Goal: Task Accomplishment & Management: Manage account settings

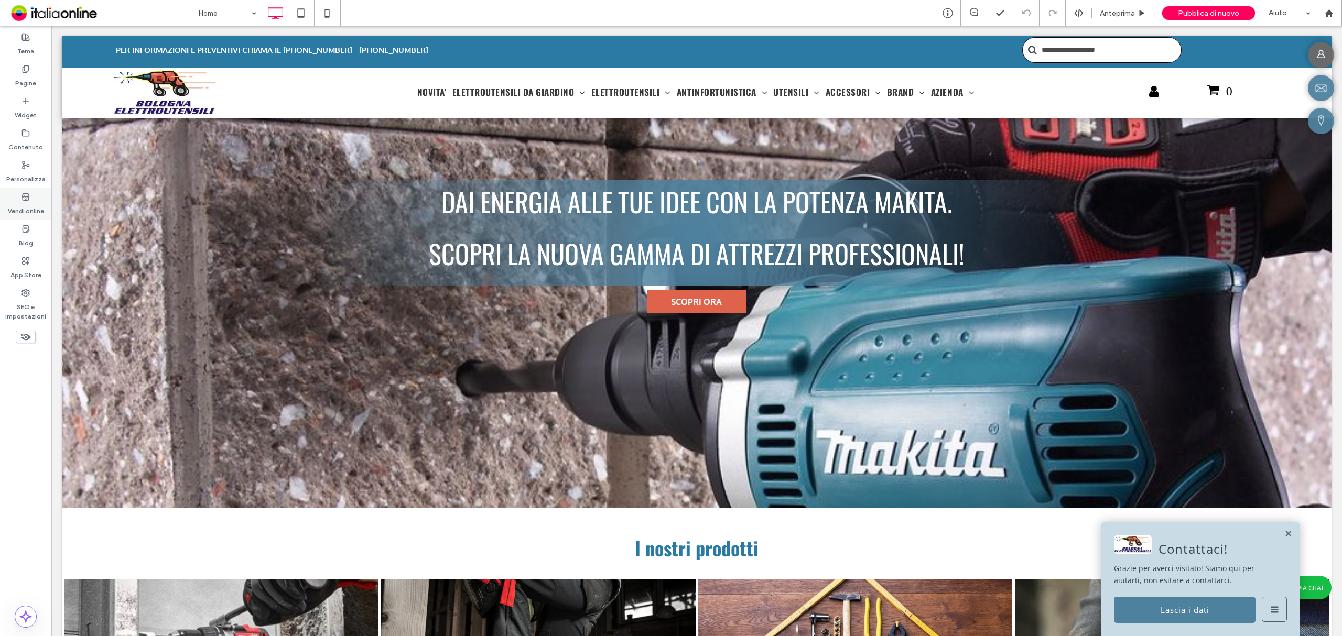
click at [25, 194] on icon at bounding box center [25, 197] width 8 height 8
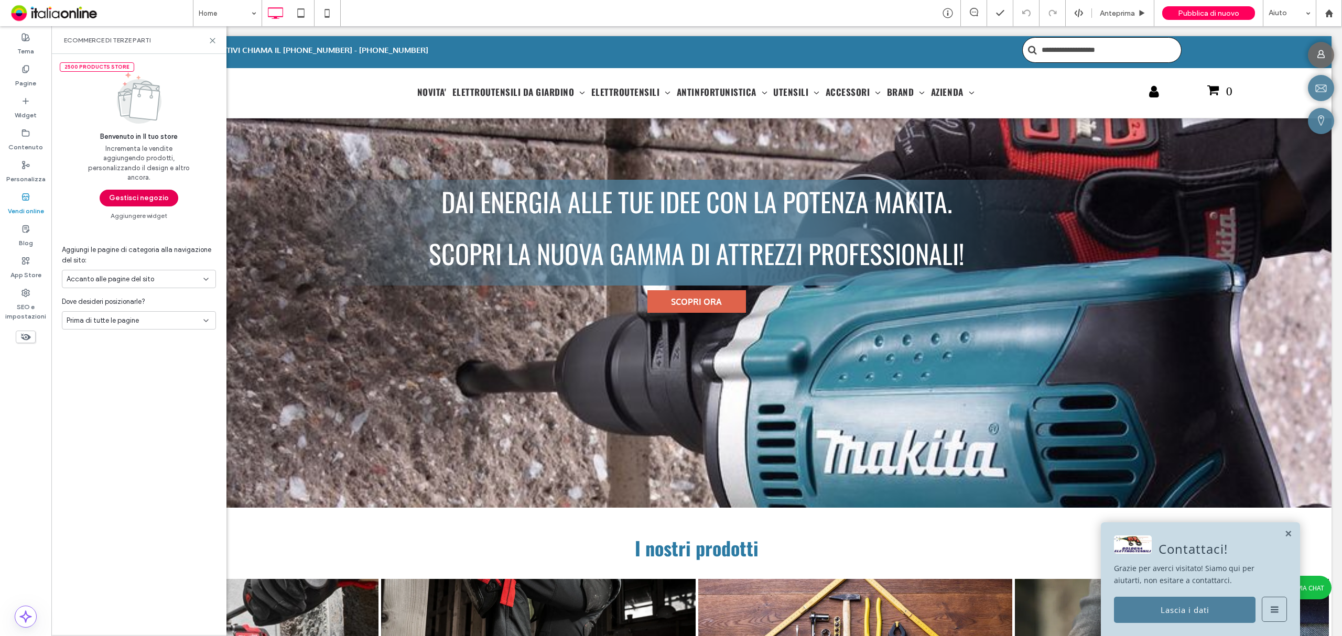
click at [147, 198] on button "Gestisci negozio" at bounding box center [139, 198] width 79 height 17
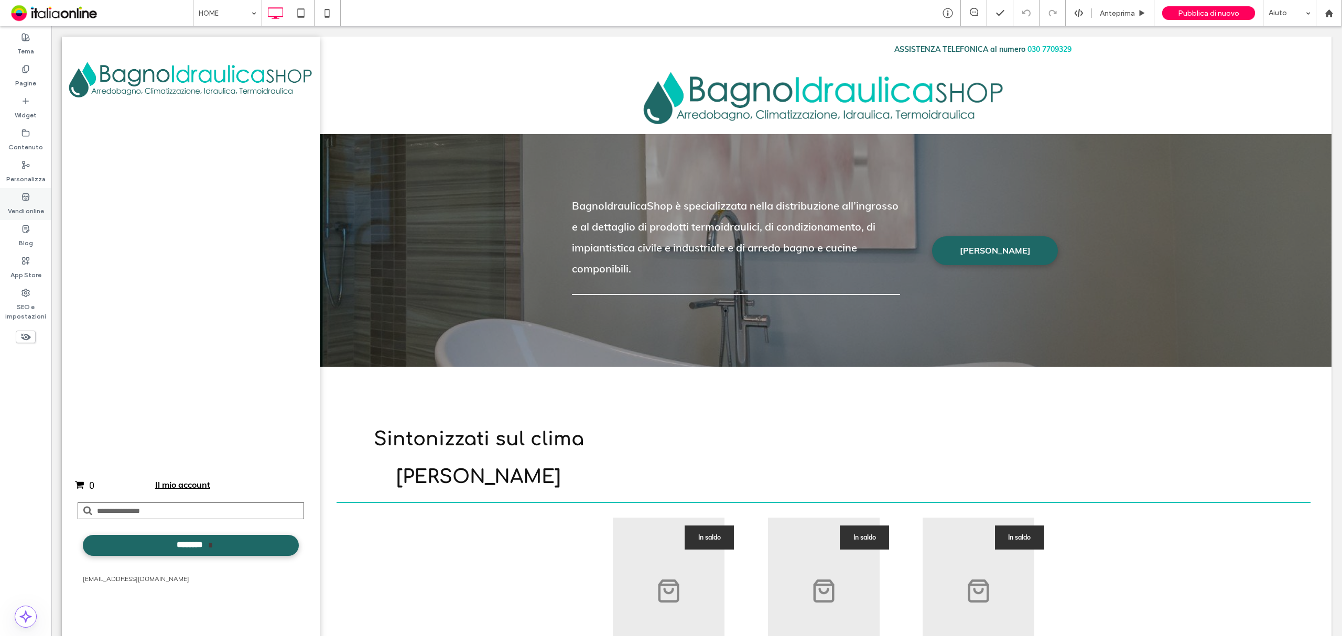
click at [30, 212] on label "Vendi online" at bounding box center [26, 208] width 36 height 15
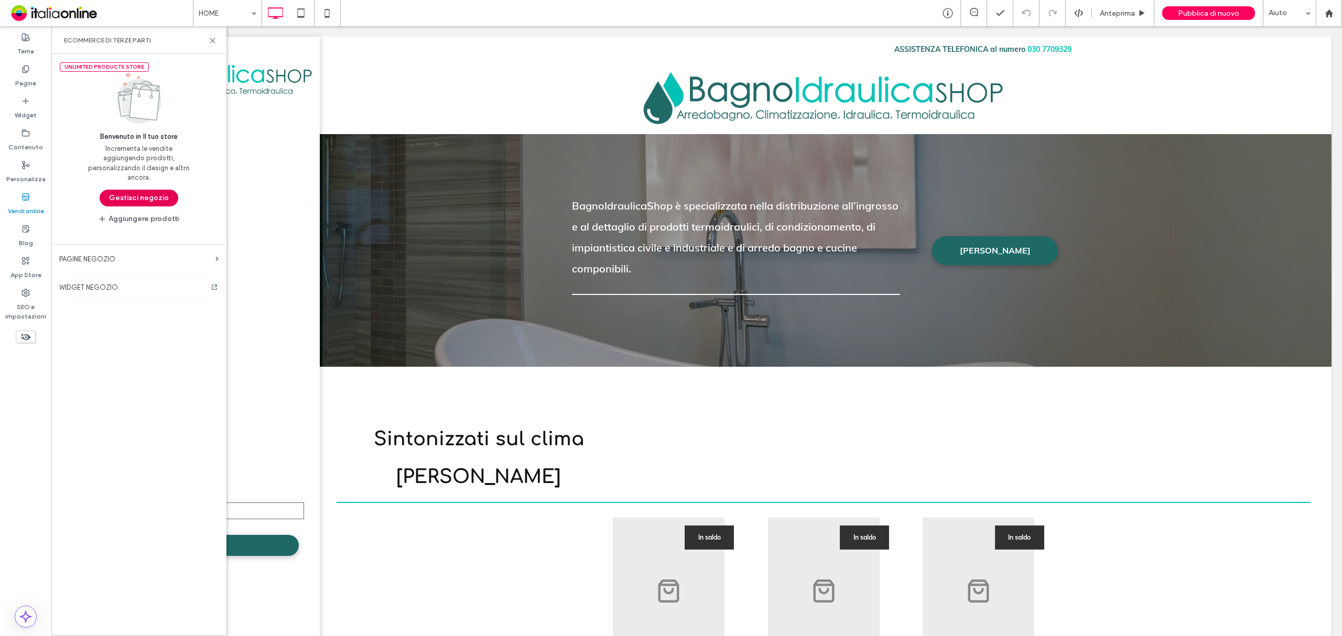
click at [151, 202] on button "Gestisci negozio" at bounding box center [139, 198] width 79 height 17
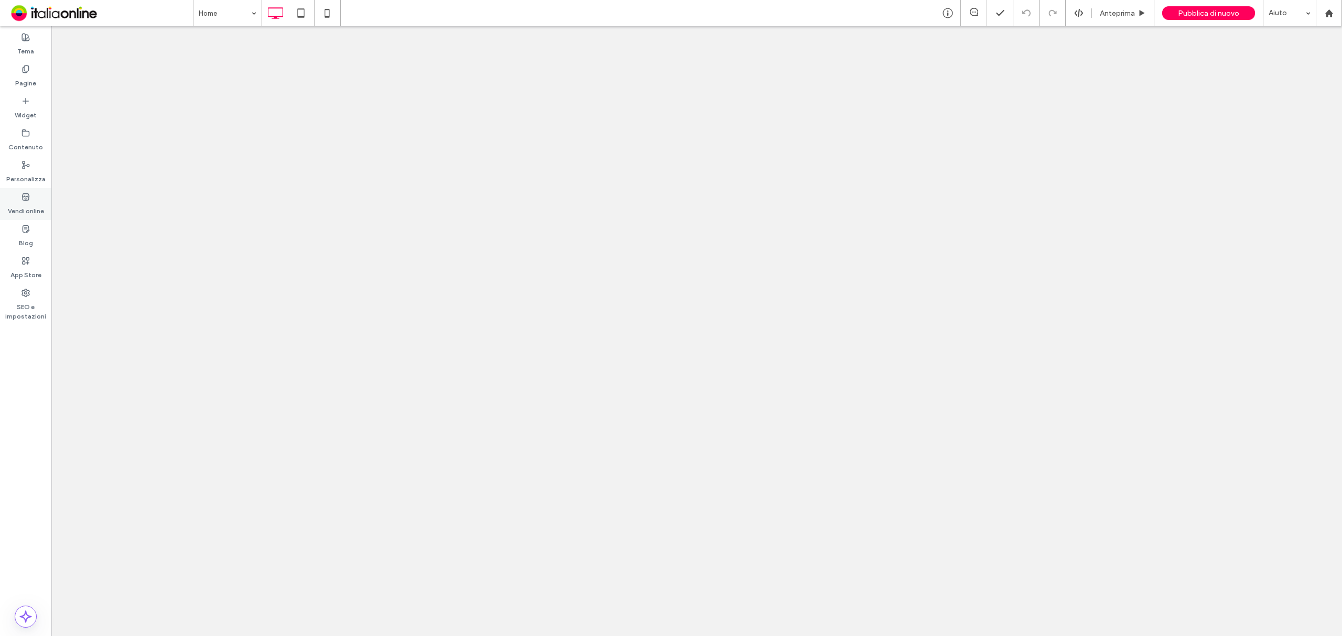
click at [24, 203] on label "Vendi online" at bounding box center [26, 208] width 36 height 15
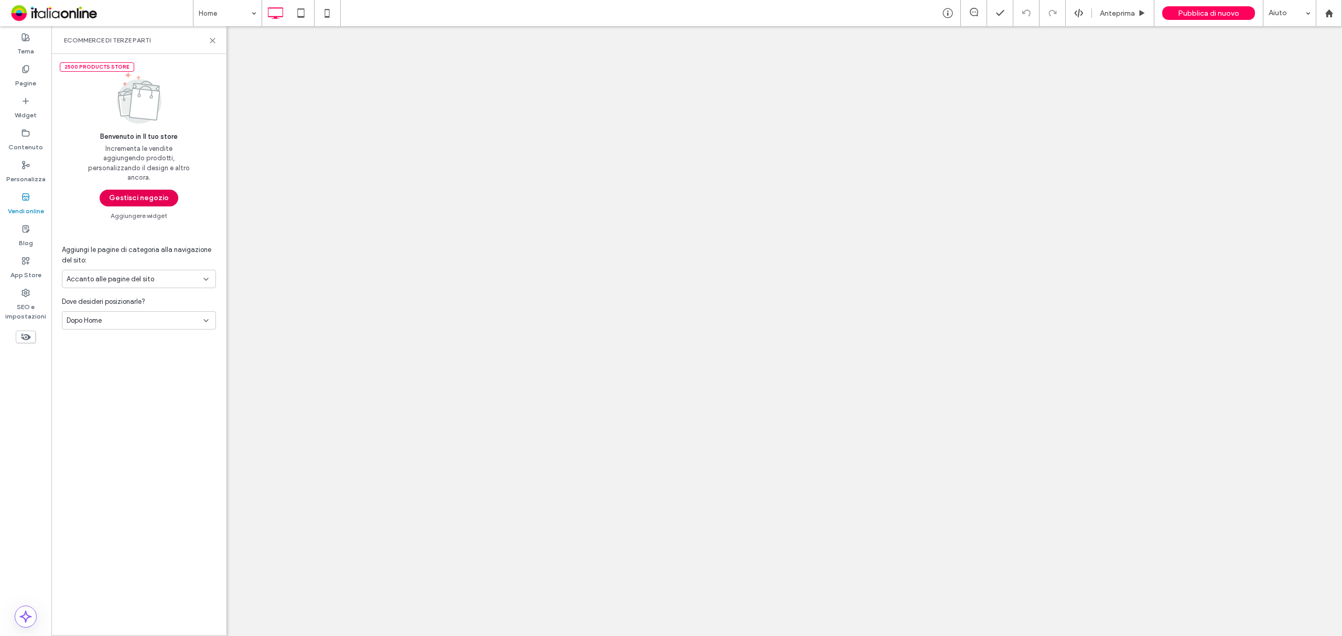
click at [152, 200] on button "Gestisci negozio" at bounding box center [139, 198] width 79 height 17
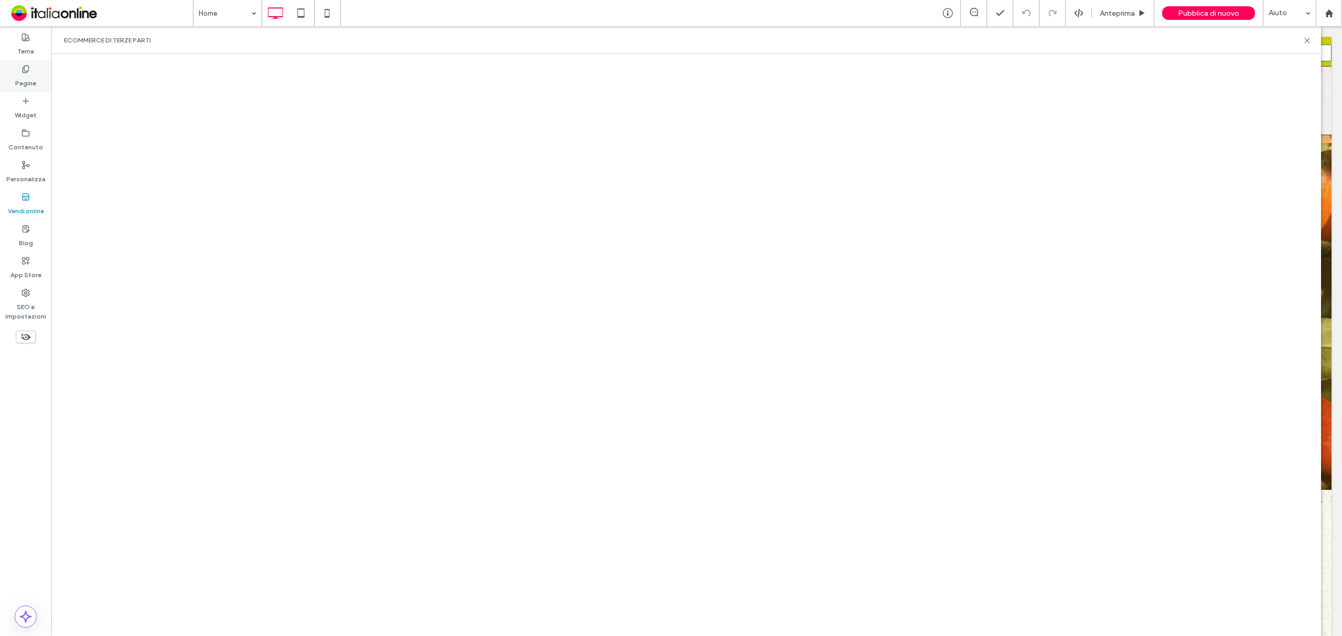
click at [26, 80] on label "Pagine" at bounding box center [25, 80] width 21 height 15
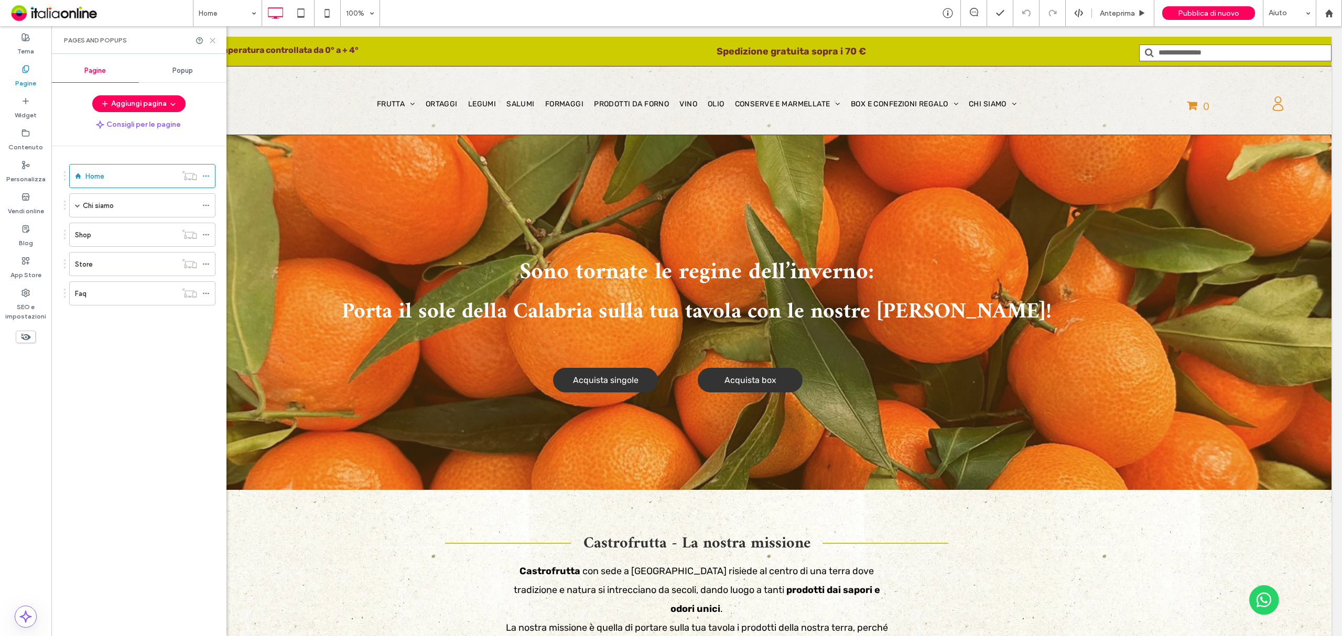
drag, startPoint x: 214, startPoint y: 41, endPoint x: 718, endPoint y: 97, distance: 506.8
click at [214, 41] on icon at bounding box center [213, 41] width 8 height 8
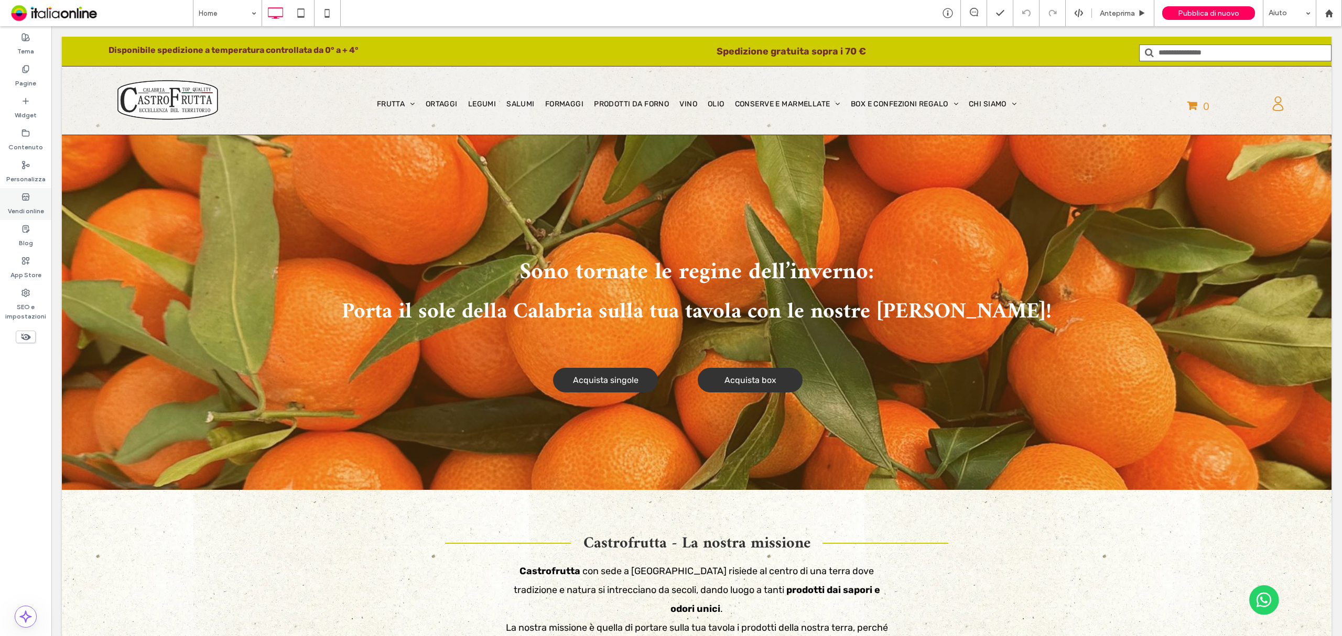
click at [32, 195] on div "Vendi online" at bounding box center [25, 204] width 51 height 32
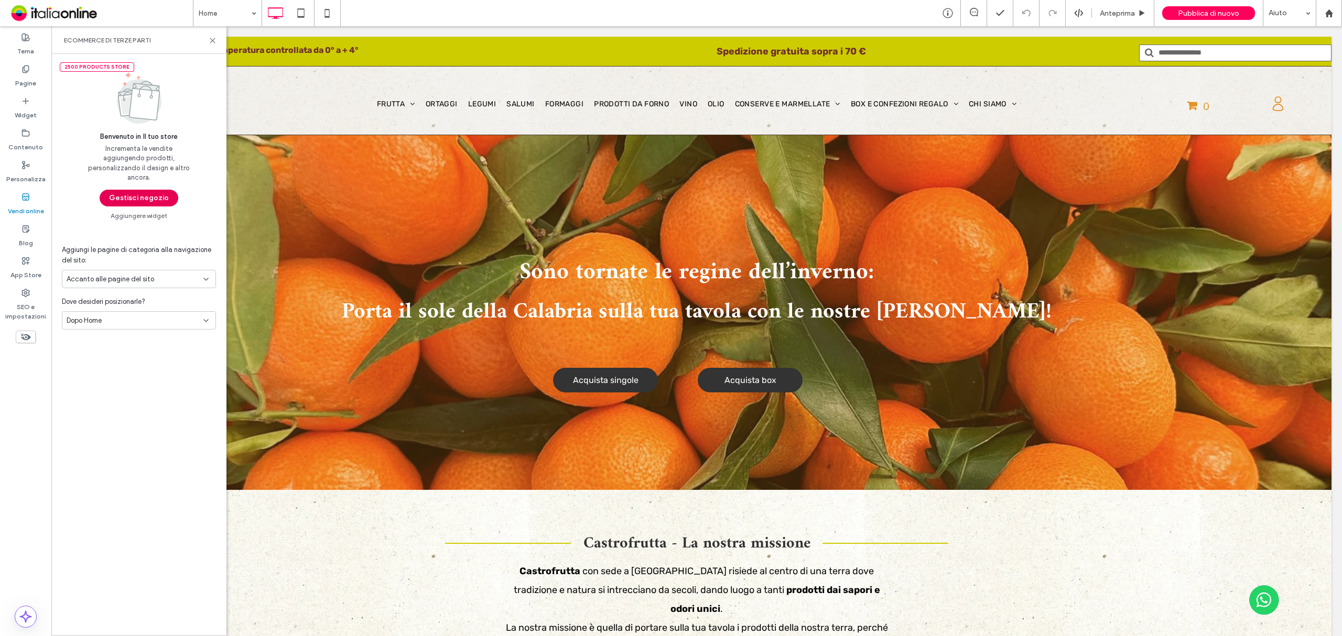
click at [168, 195] on button "Gestisci negozio" at bounding box center [139, 198] width 79 height 17
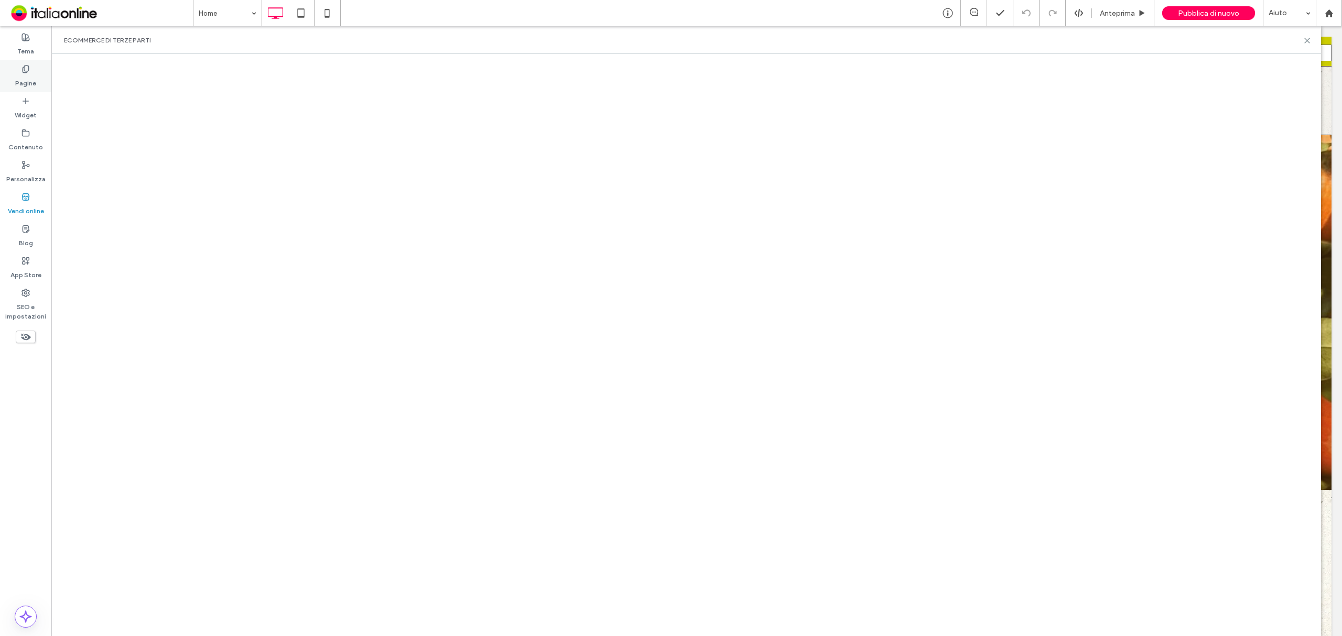
click at [21, 74] on label "Pagine" at bounding box center [25, 80] width 21 height 15
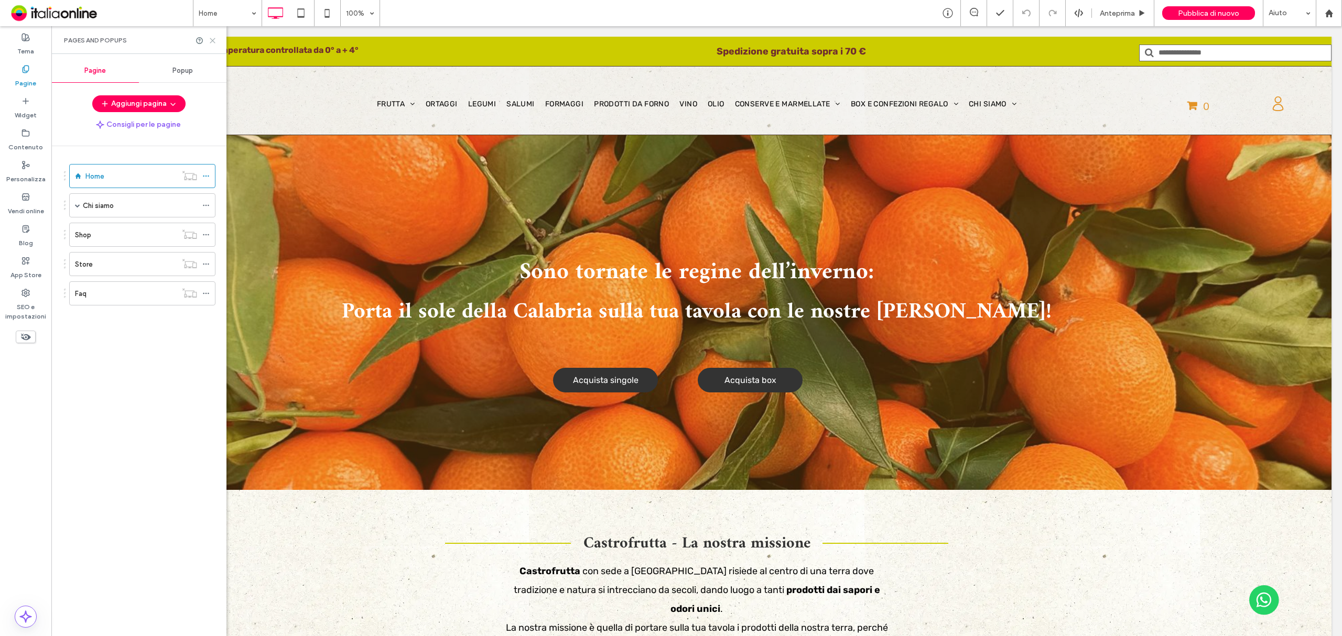
click at [212, 39] on icon at bounding box center [213, 41] width 8 height 8
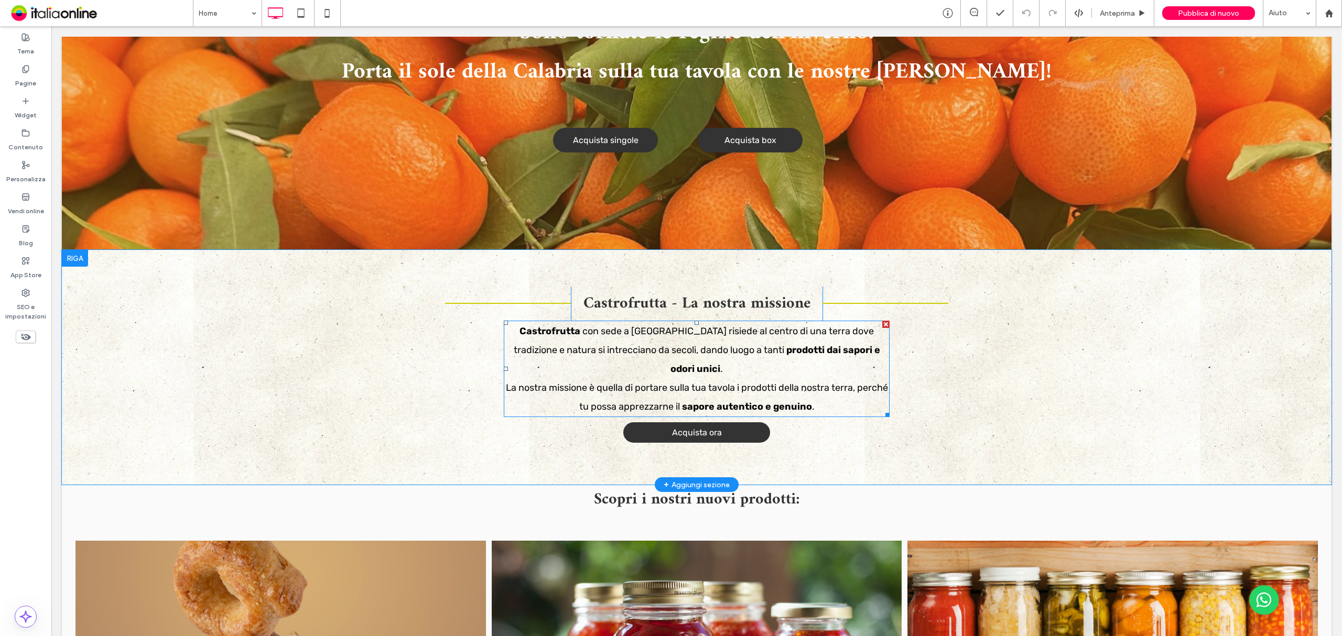
scroll to position [279, 0]
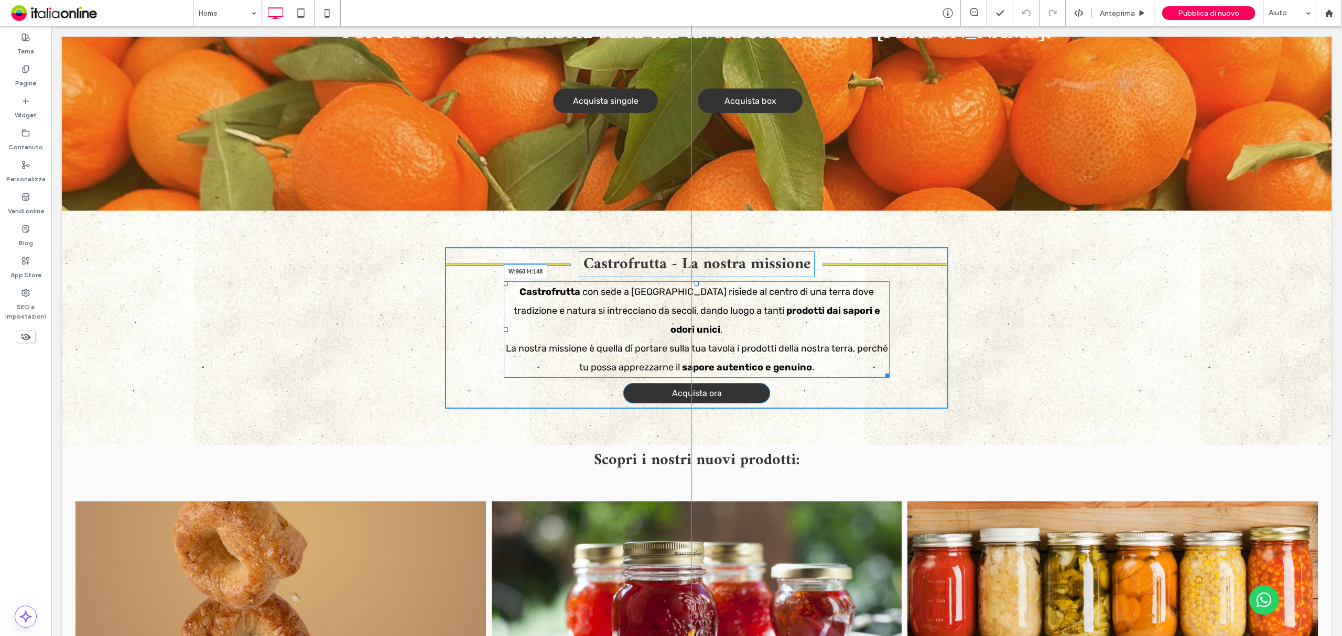
drag, startPoint x: 881, startPoint y: 357, endPoint x: 955, endPoint y: 355, distance: 73.9
click at [955, 355] on div "Click To Paste Castrofrutta - La nostra missione Click To Paste Click To Paste …" at bounding box center [696, 328] width 1269 height 235
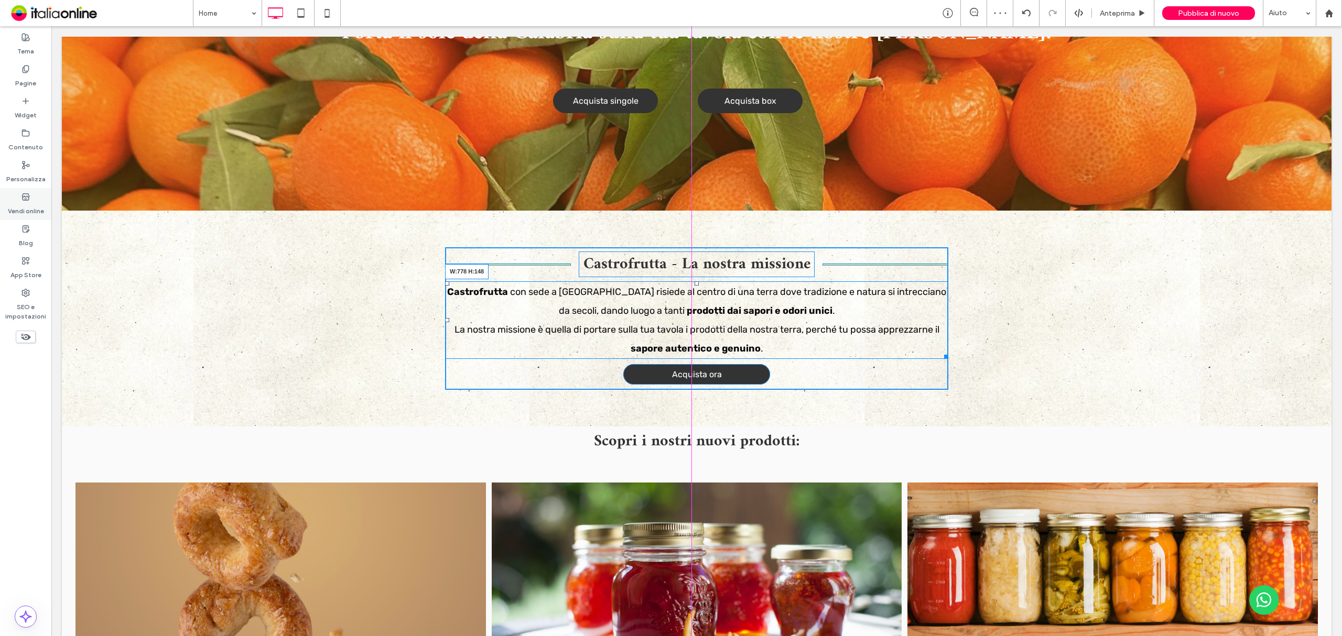
click at [24, 198] on icon at bounding box center [25, 197] width 8 height 8
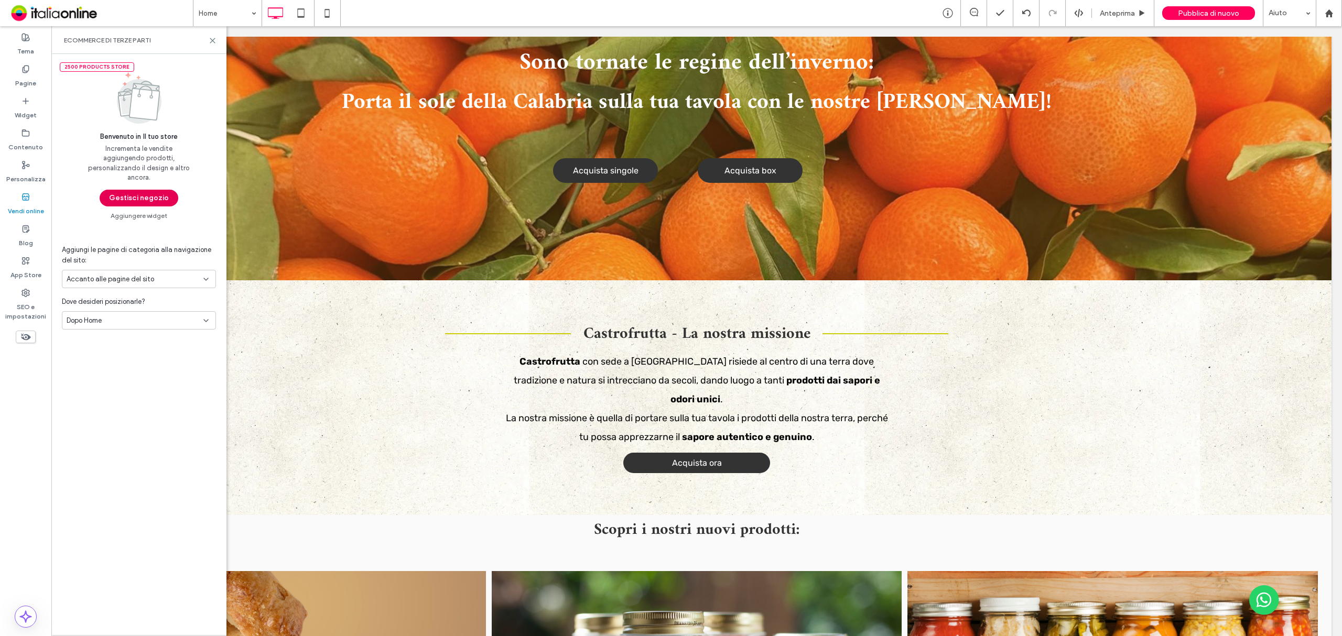
click at [151, 202] on button "Gestisci negozio" at bounding box center [139, 198] width 79 height 17
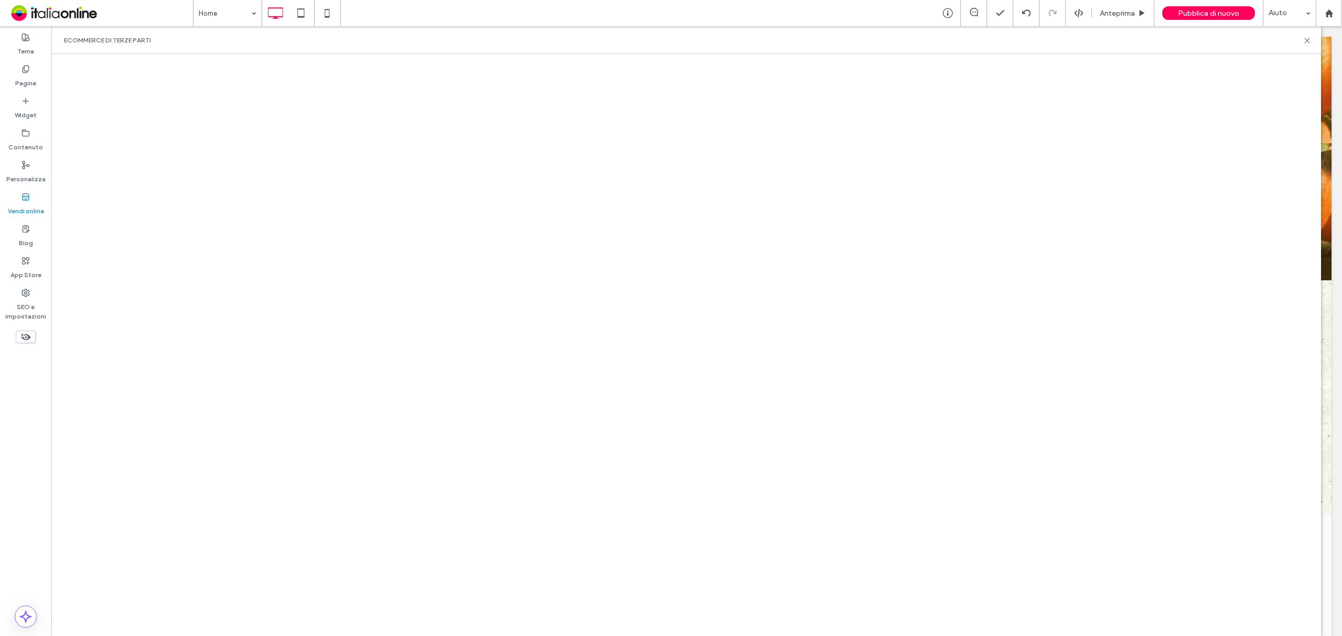
scroll to position [0, 0]
click at [36, 82] on label "Pagine" at bounding box center [25, 80] width 21 height 15
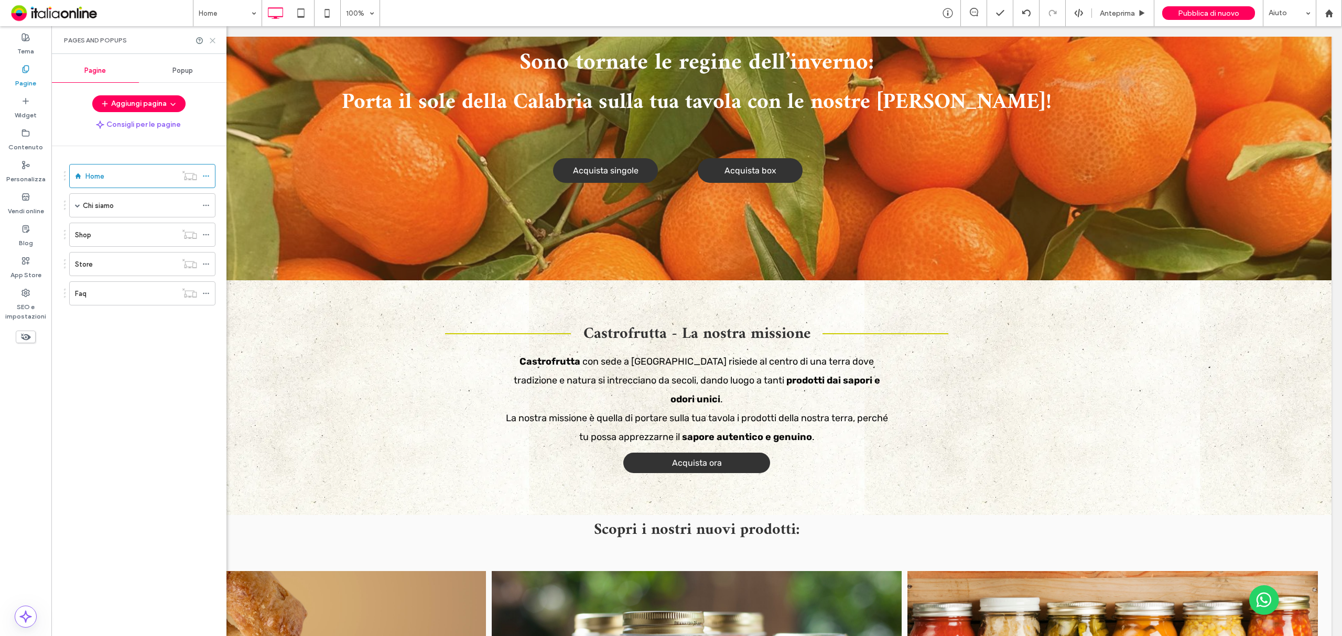
click at [212, 38] on icon at bounding box center [213, 41] width 8 height 8
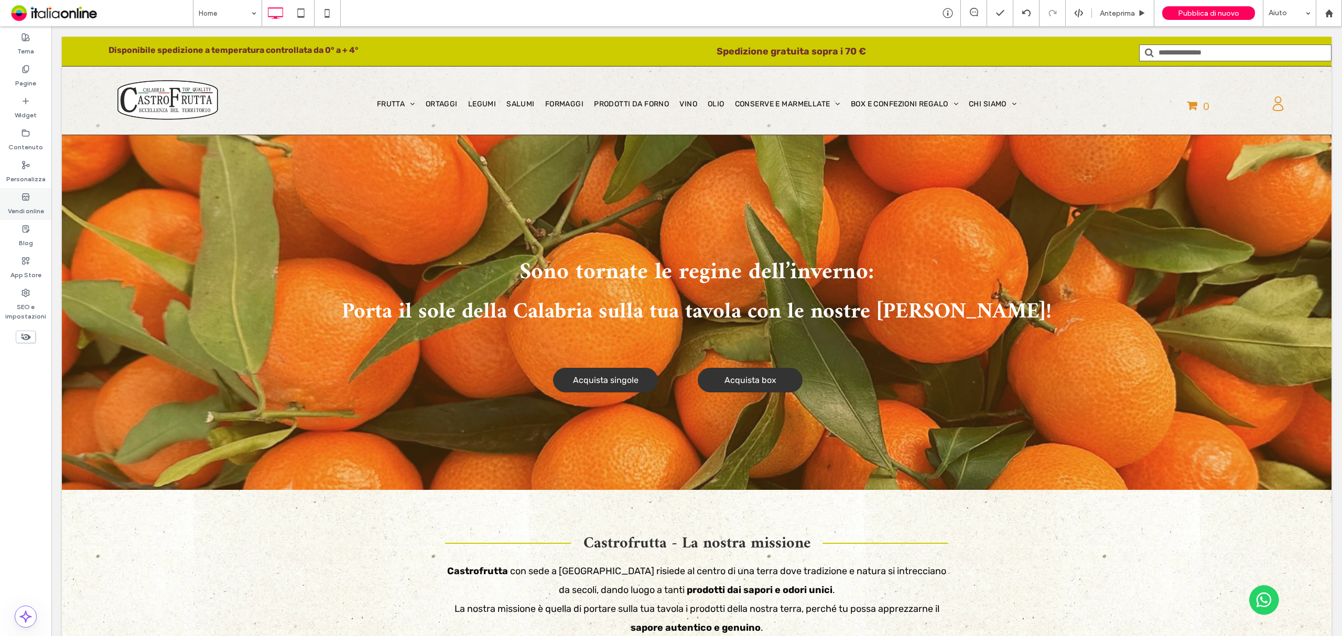
click at [24, 202] on label "Vendi online" at bounding box center [26, 208] width 36 height 15
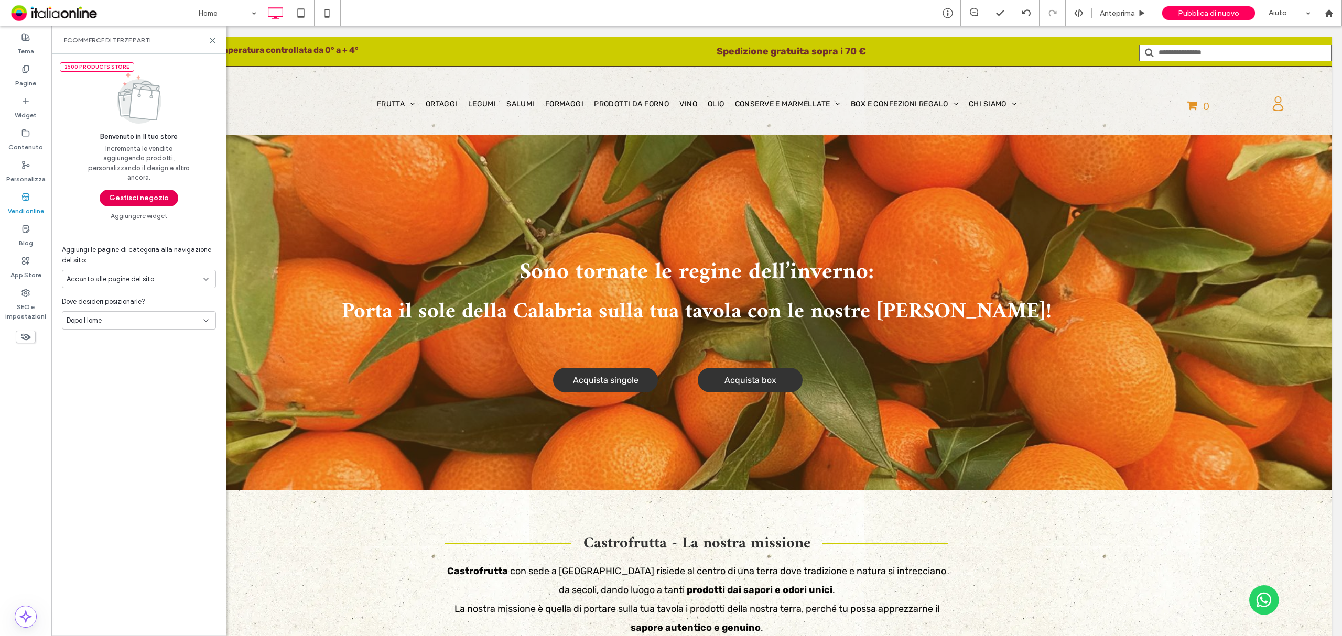
click at [164, 199] on button "Gestisci negozio" at bounding box center [139, 198] width 79 height 17
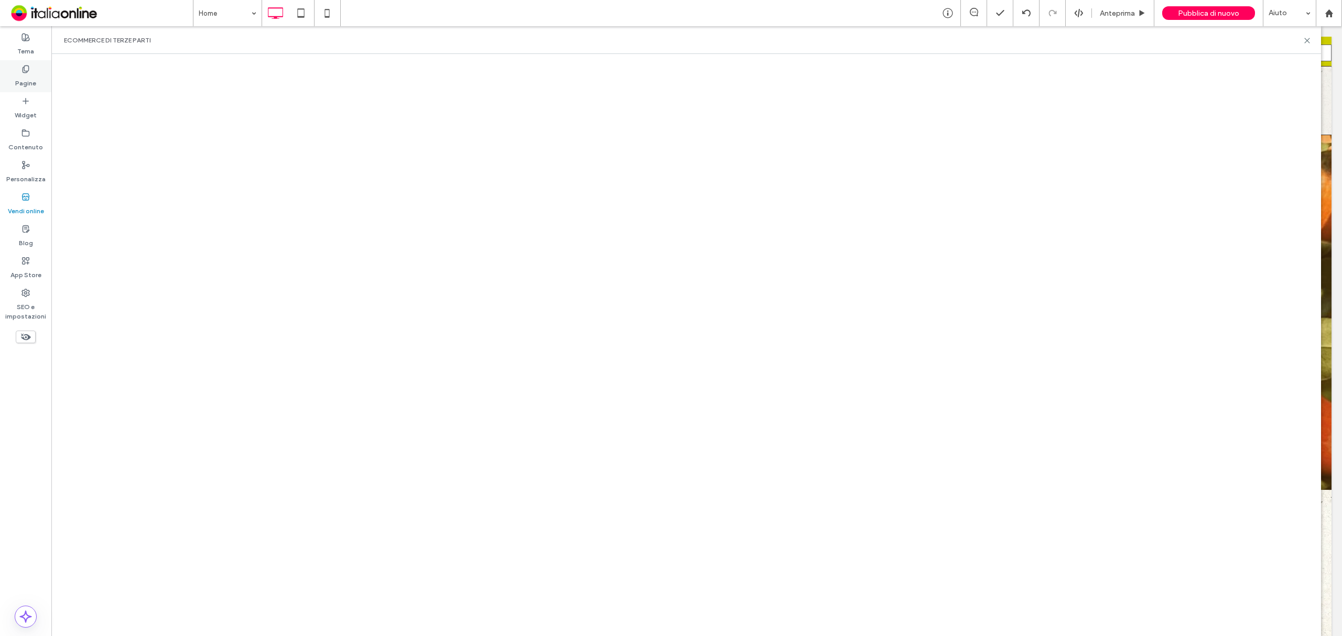
click at [19, 83] on label "Pagine" at bounding box center [25, 80] width 21 height 15
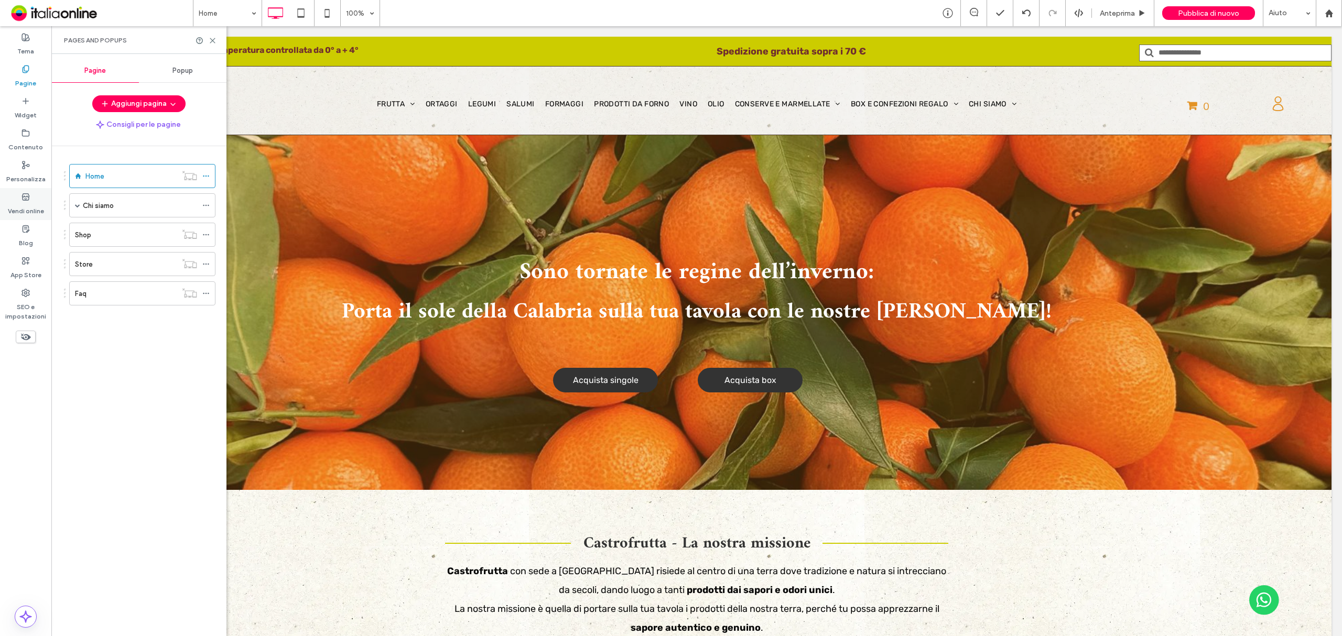
click at [36, 195] on div "Vendi online" at bounding box center [25, 204] width 51 height 32
